Goal: Information Seeking & Learning: Understand process/instructions

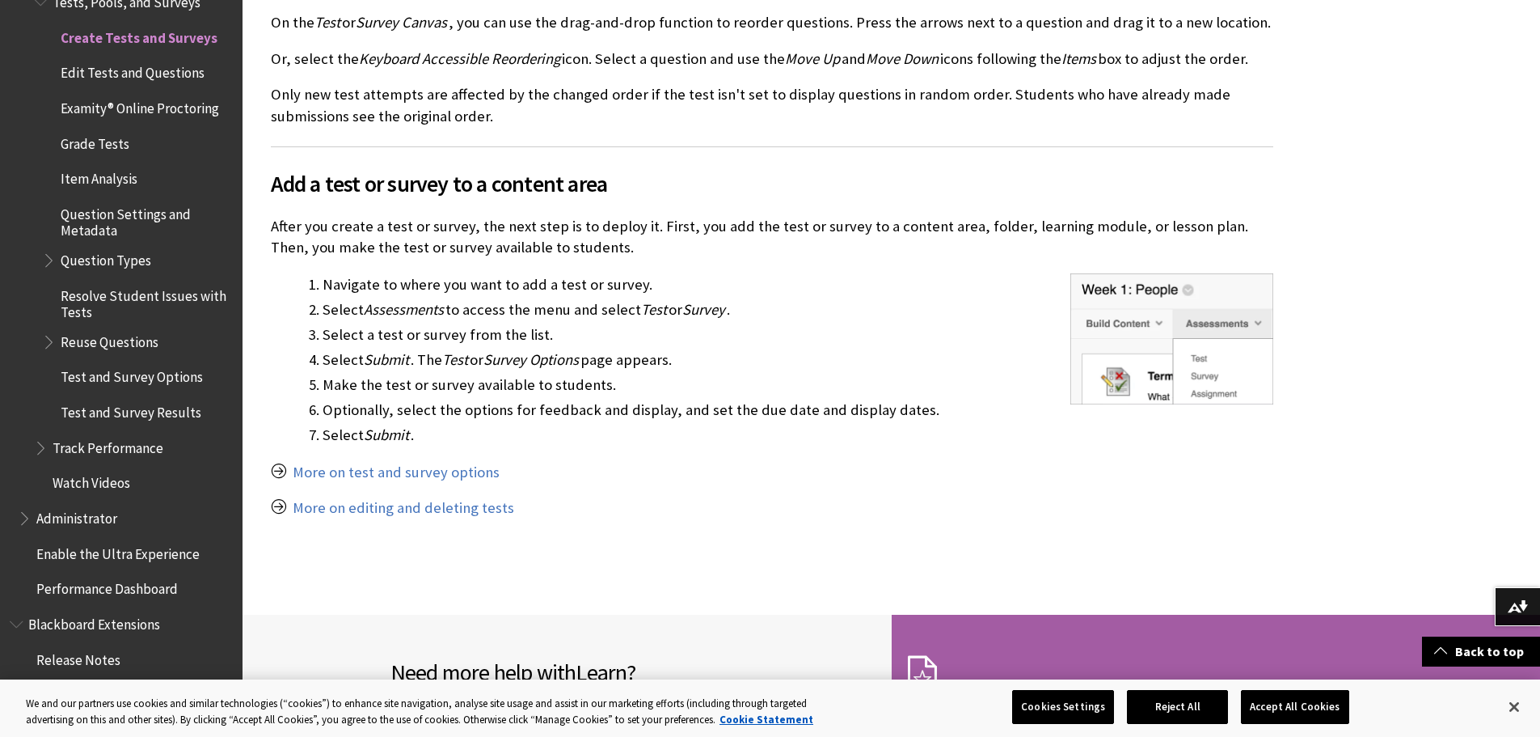
scroll to position [3800, 0]
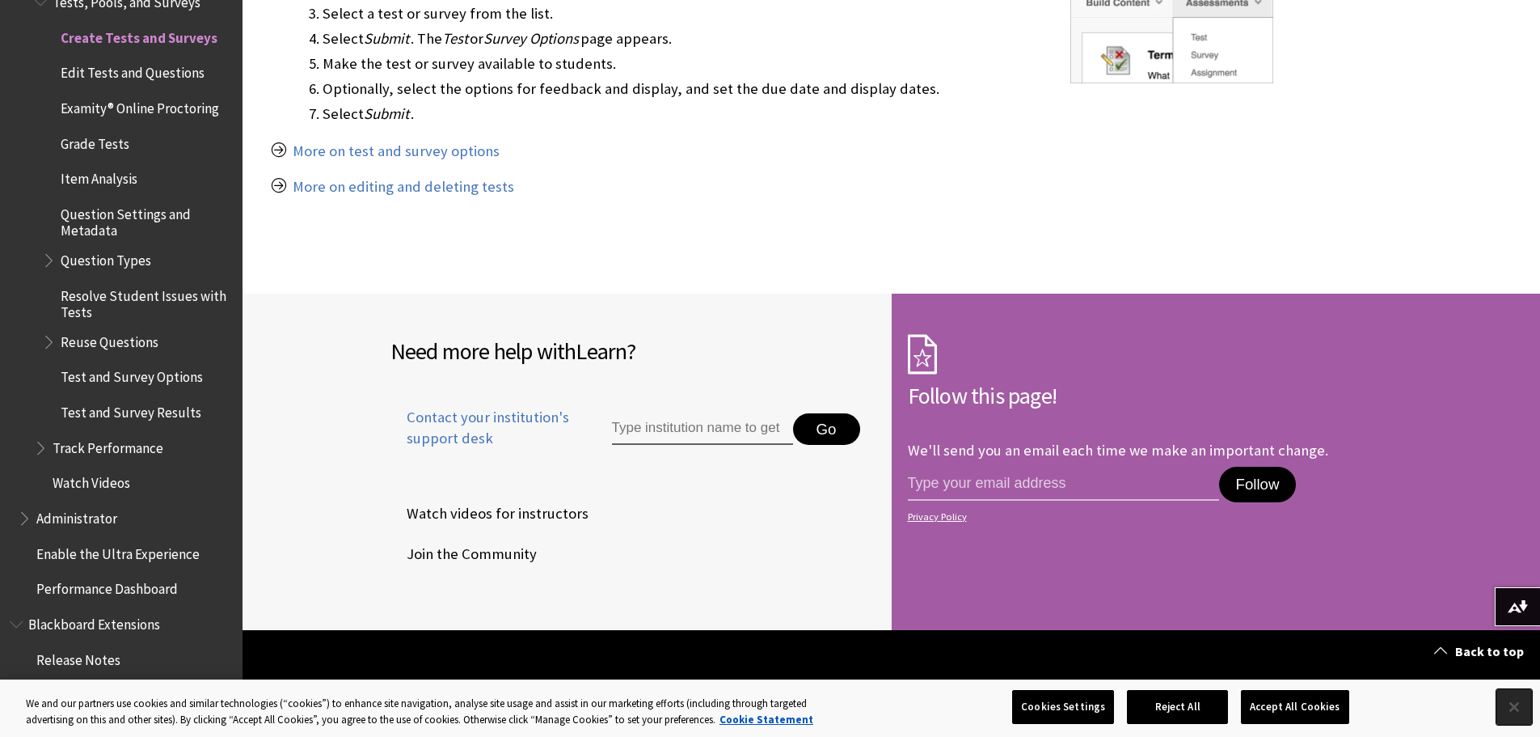
click at [1518, 710] on button "Close" at bounding box center [1514, 707] width 36 height 36
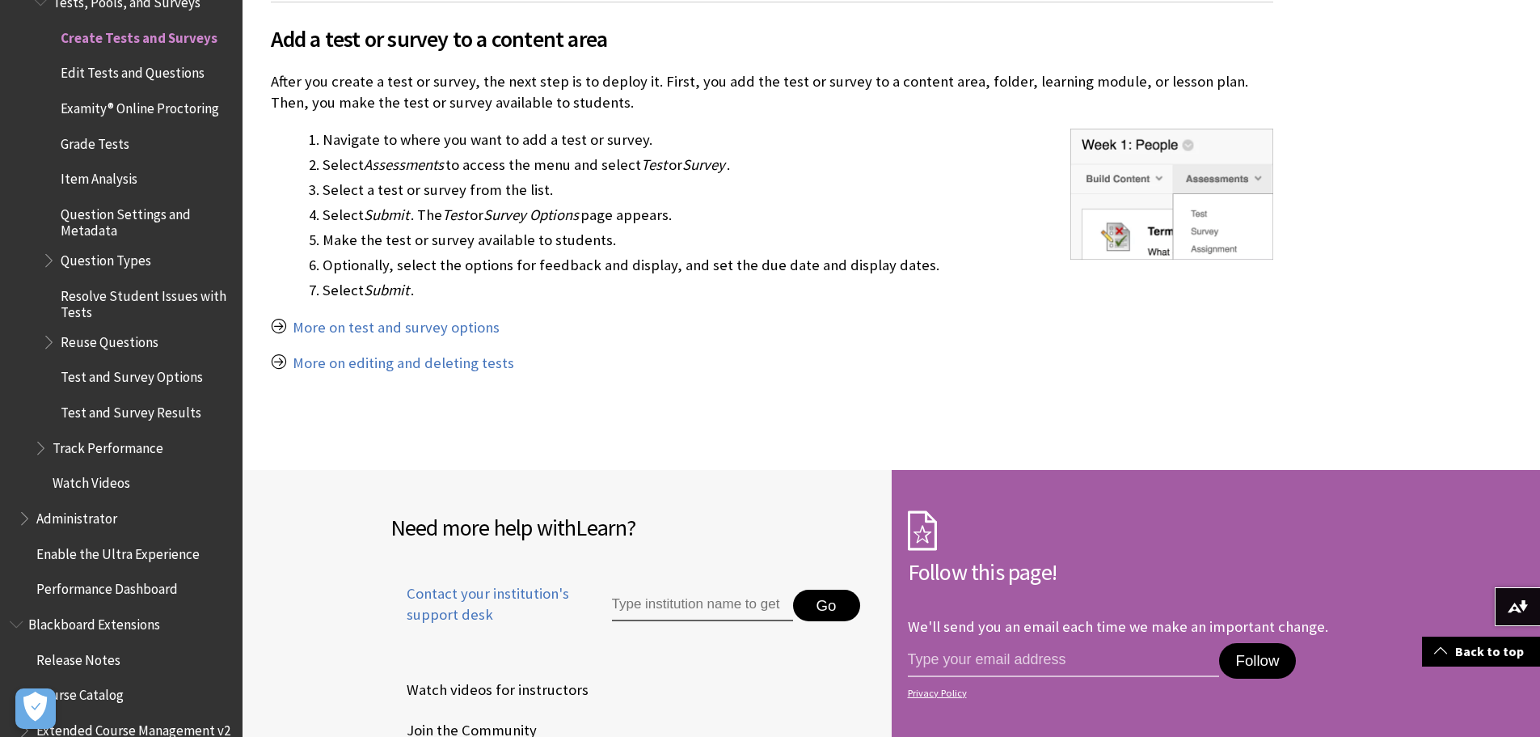
scroll to position [3638, 0]
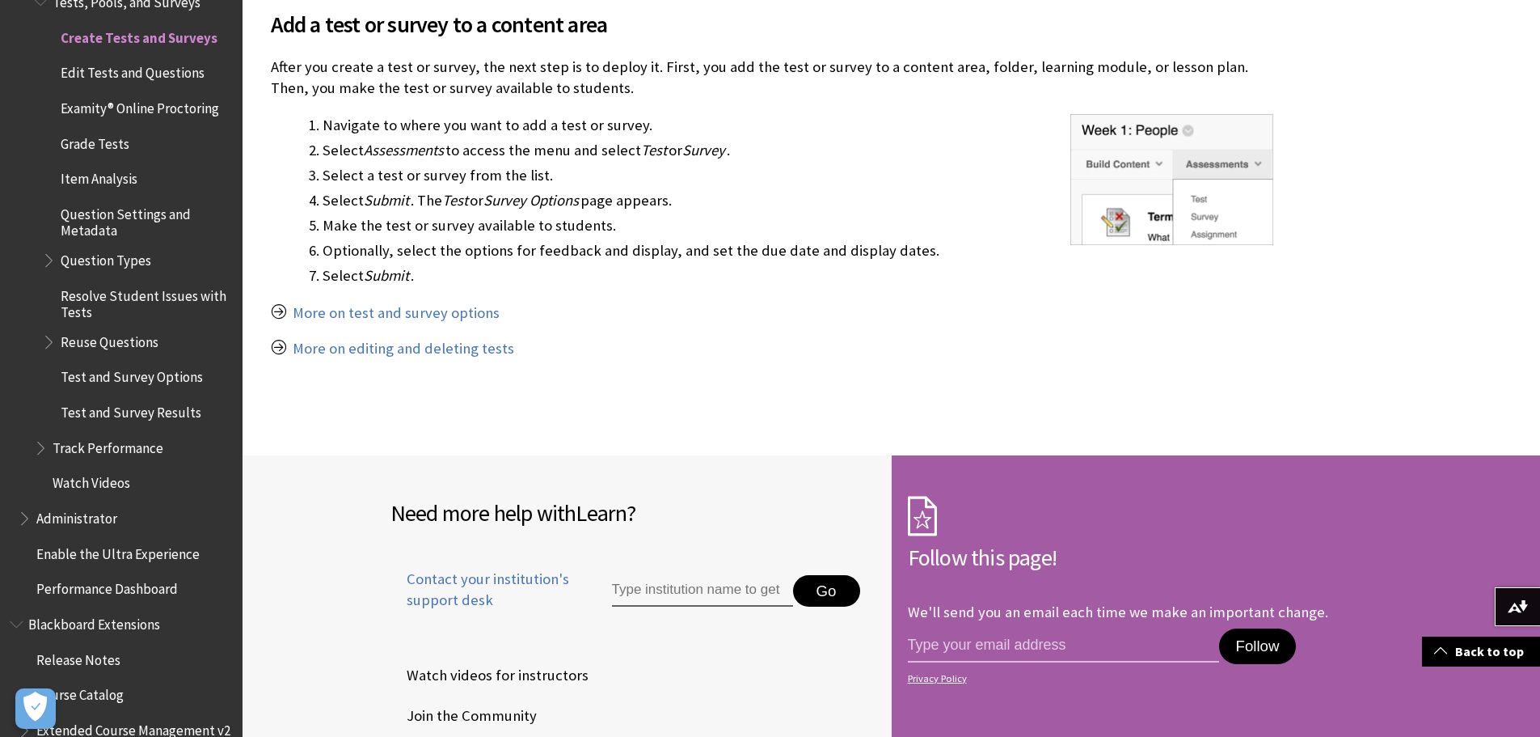
click at [281, 302] on p "More on test and survey options" at bounding box center [772, 312] width 1002 height 21
click at [369, 303] on link "More on test and survey options" at bounding box center [396, 312] width 207 height 19
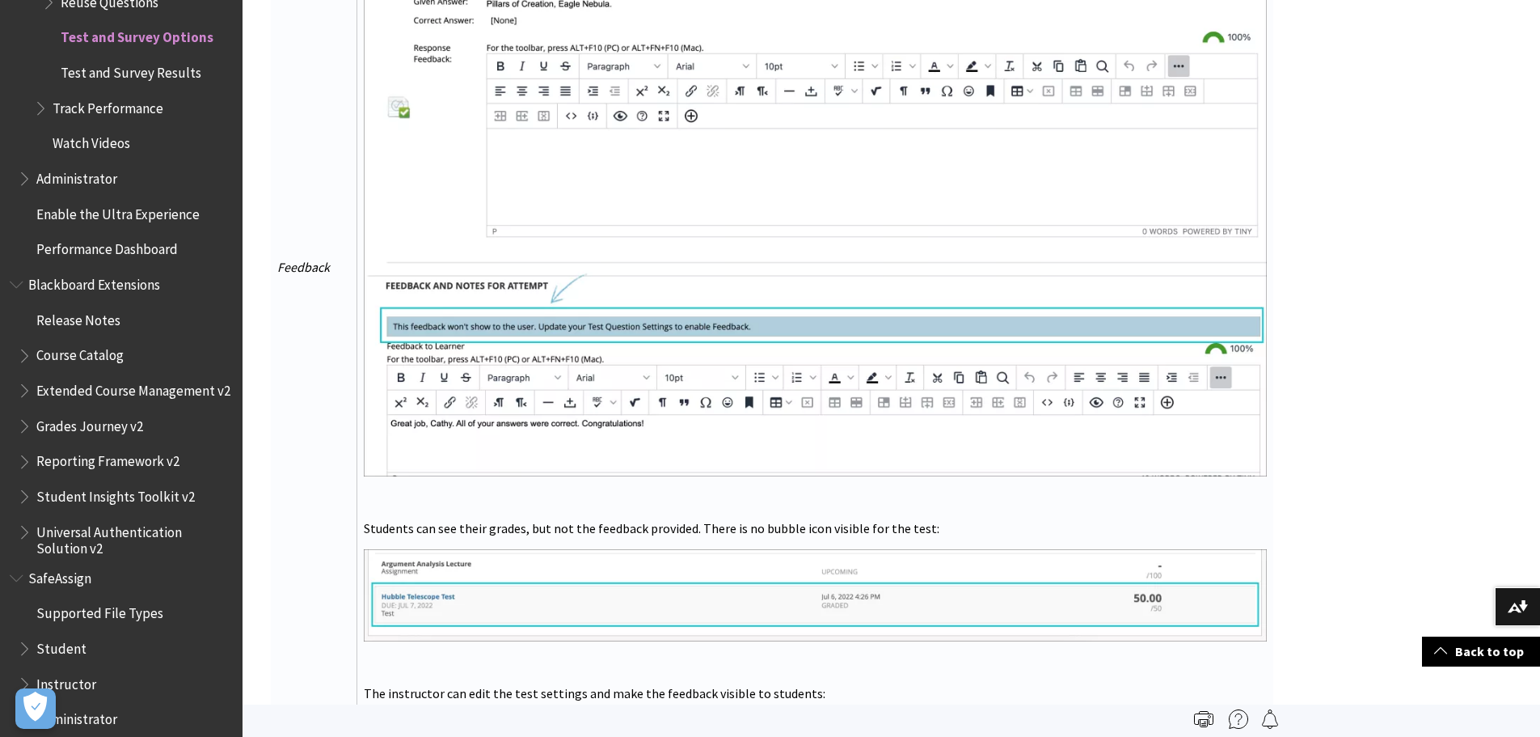
scroll to position [9863, 0]
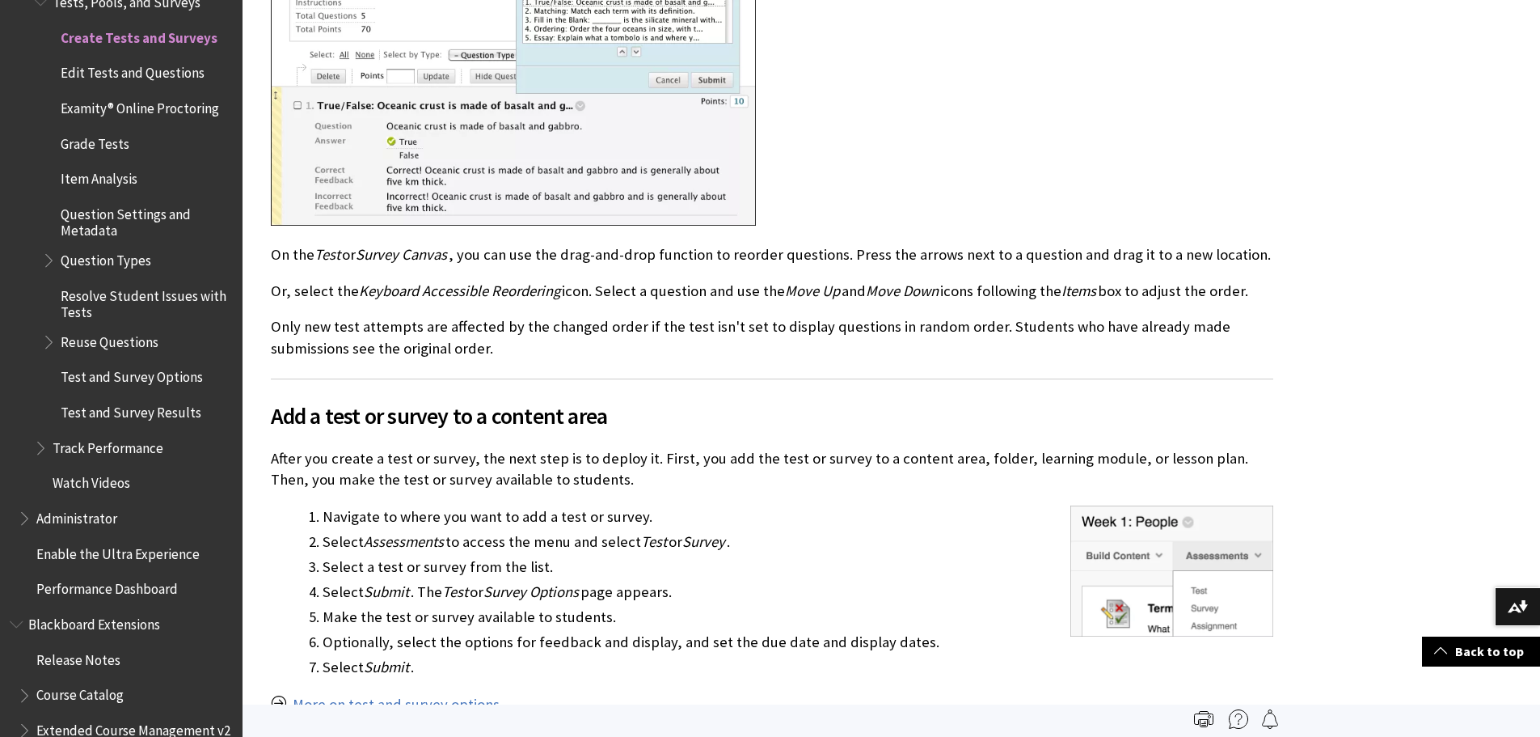
scroll to position [3234, 0]
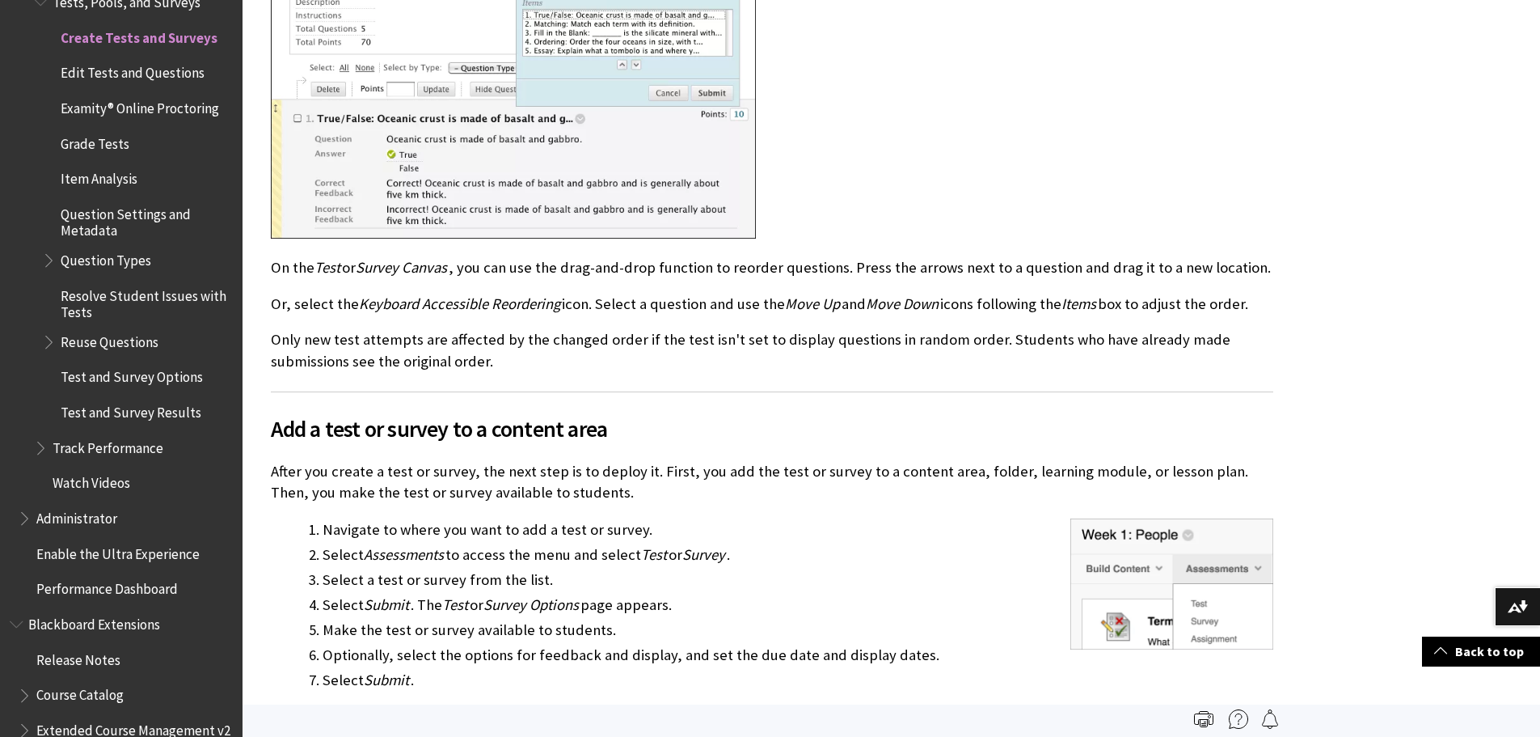
click at [411, 412] on span "Add a test or survey to a content area" at bounding box center [772, 429] width 1002 height 34
copy span "survey"
